Goal: Register for event/course

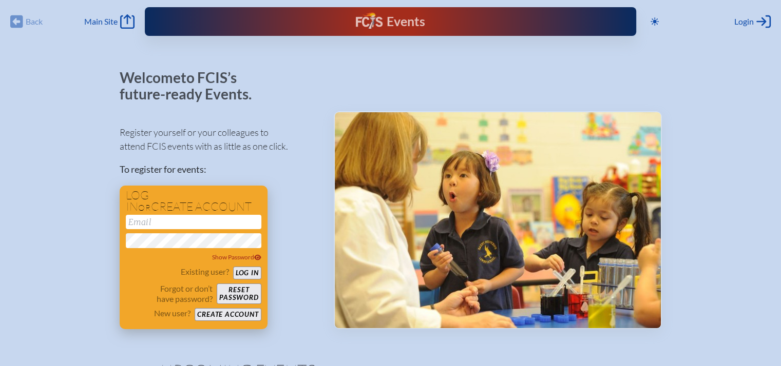
type input "[EMAIL_ADDRESS][DOMAIN_NAME]"
click at [250, 274] on button "Log in" at bounding box center [247, 273] width 28 height 13
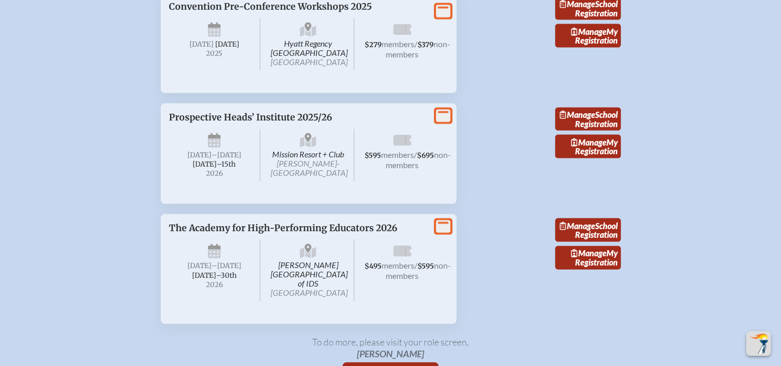
scroll to position [2196, 0]
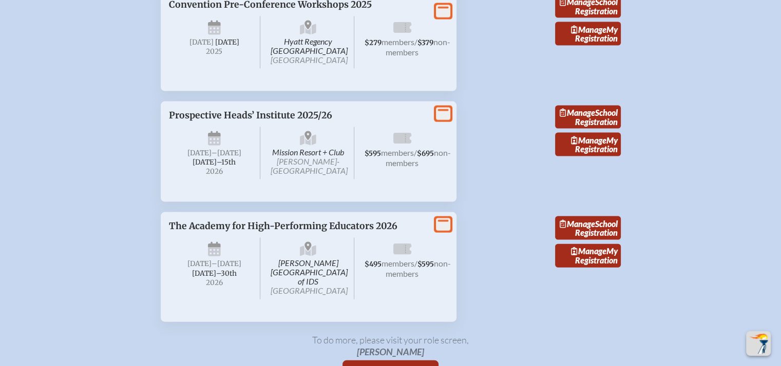
click at [301, 10] on span "Convention Pre-Conference Workshops 2025" at bounding box center [270, 4] width 203 height 11
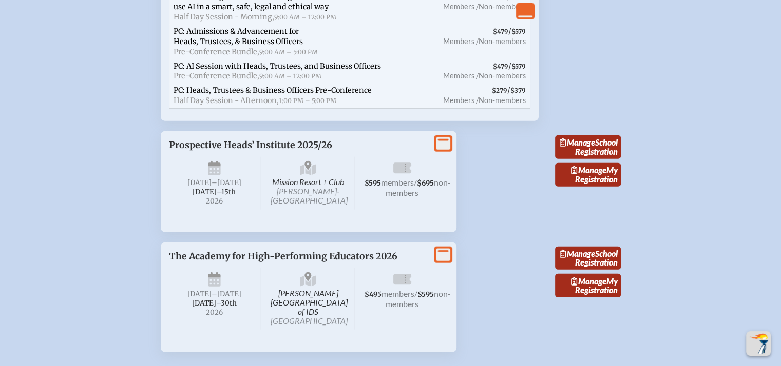
scroll to position [2406, 0]
click at [246, 70] on span "PC: AI Session with Heads, Trustees, and Business Officers" at bounding box center [276, 65] width 207 height 9
